Goal: Navigation & Orientation: Find specific page/section

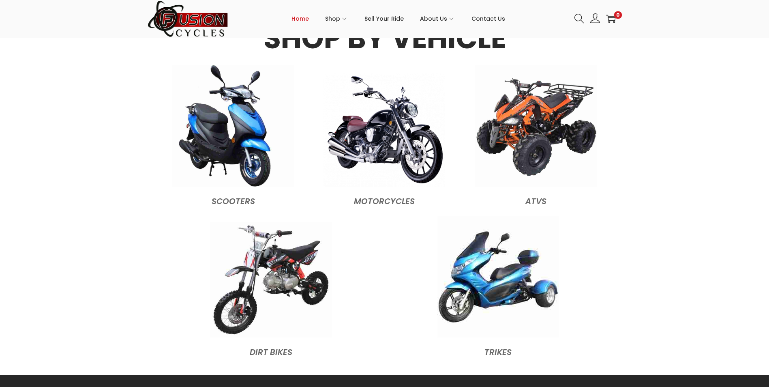
scroll to position [811, 0]
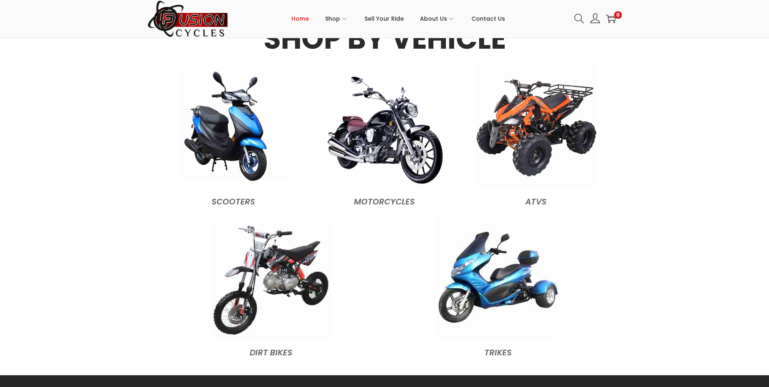
click at [252, 150] on img at bounding box center [232, 125] width 109 height 109
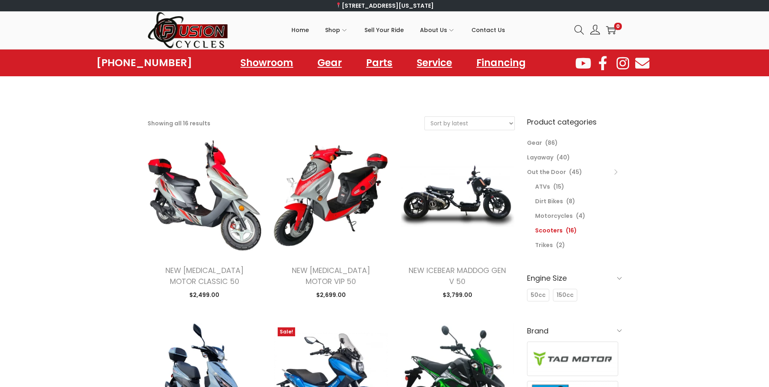
click at [555, 248] on li "Trikes (2)" at bounding box center [578, 245] width 87 height 15
click at [547, 244] on link "Trikes" at bounding box center [544, 245] width 18 height 8
click at [542, 245] on link "Trikes" at bounding box center [544, 245] width 18 height 8
